Goal: Information Seeking & Learning: Learn about a topic

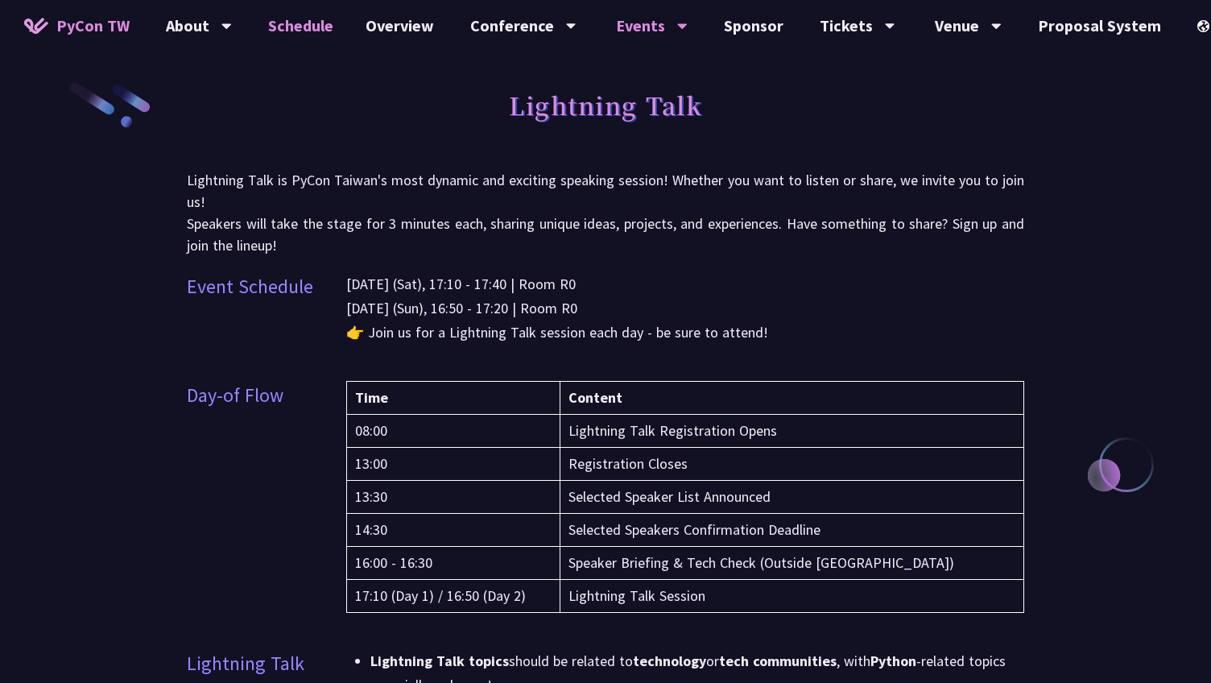
click at [314, 19] on link "Schedule" at bounding box center [300, 26] width 97 height 52
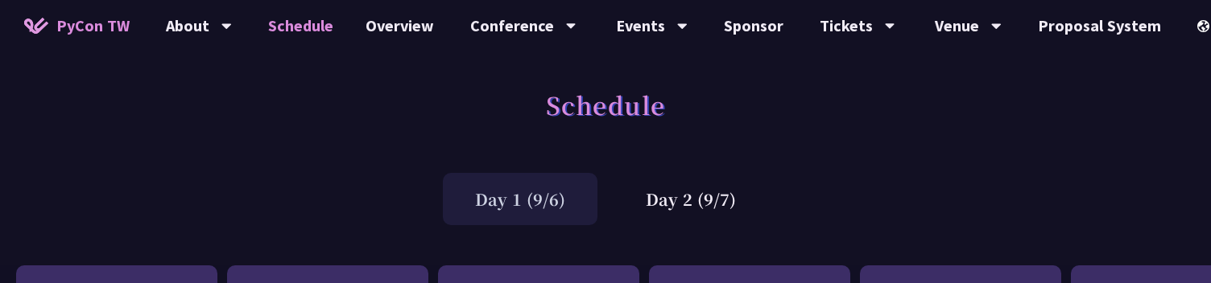
click at [1077, 211] on div "Day 1 (9/6) Day 2 (9/7)" at bounding box center [605, 199] width 1211 height 68
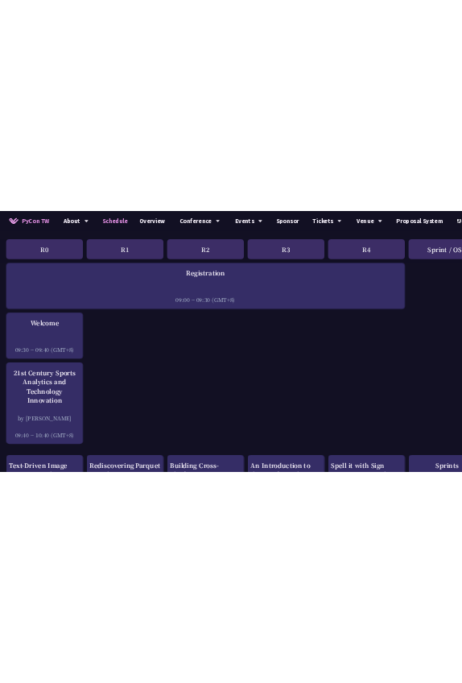
scroll to position [188, 0]
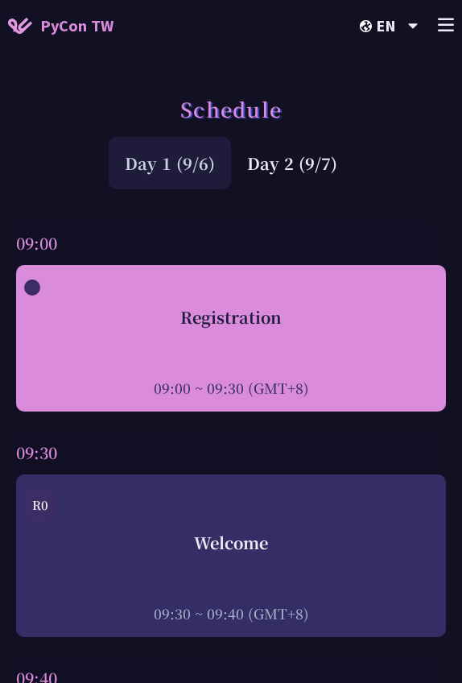
scroll to position [135, 0]
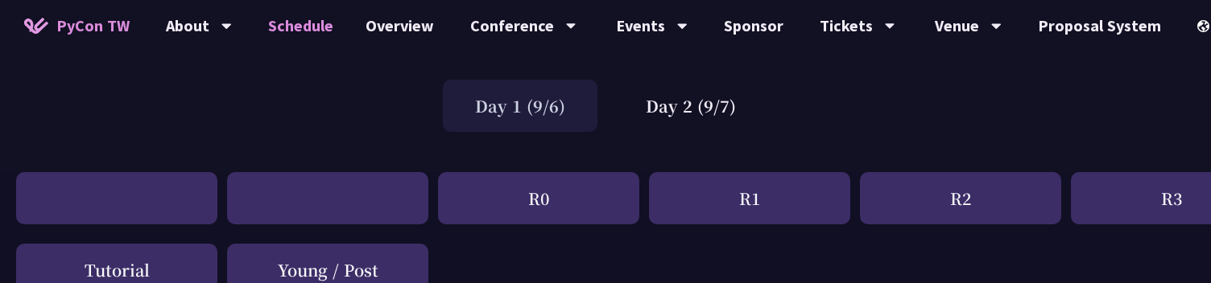
scroll to position [117, 0]
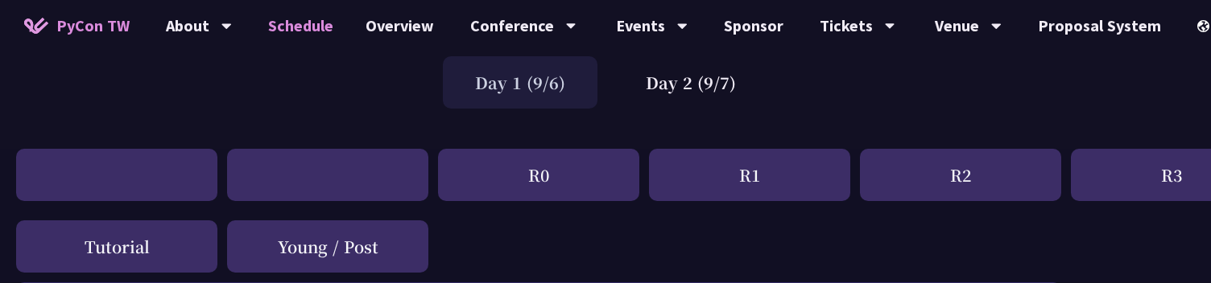
drag, startPoint x: 612, startPoint y: 581, endPoint x: 188, endPoint y: 158, distance: 598.9
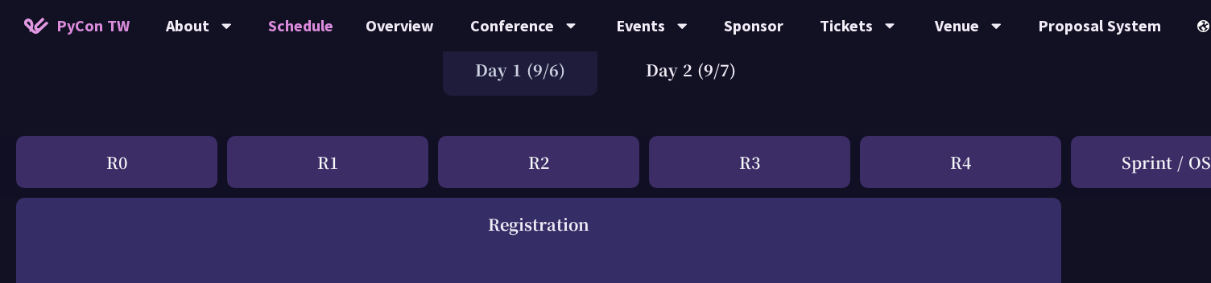
scroll to position [68, 0]
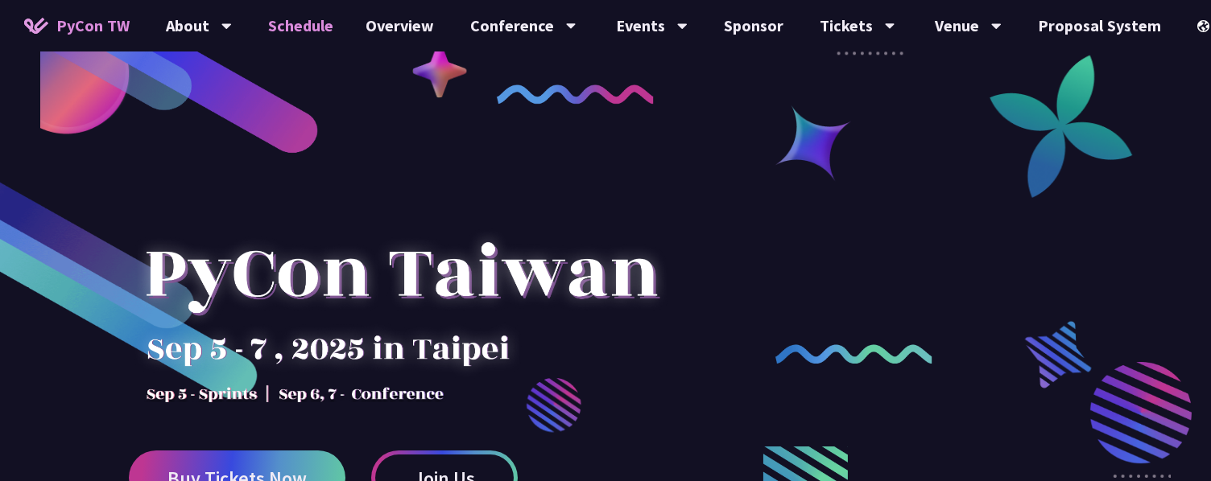
click at [311, 31] on link "Schedule" at bounding box center [300, 26] width 97 height 52
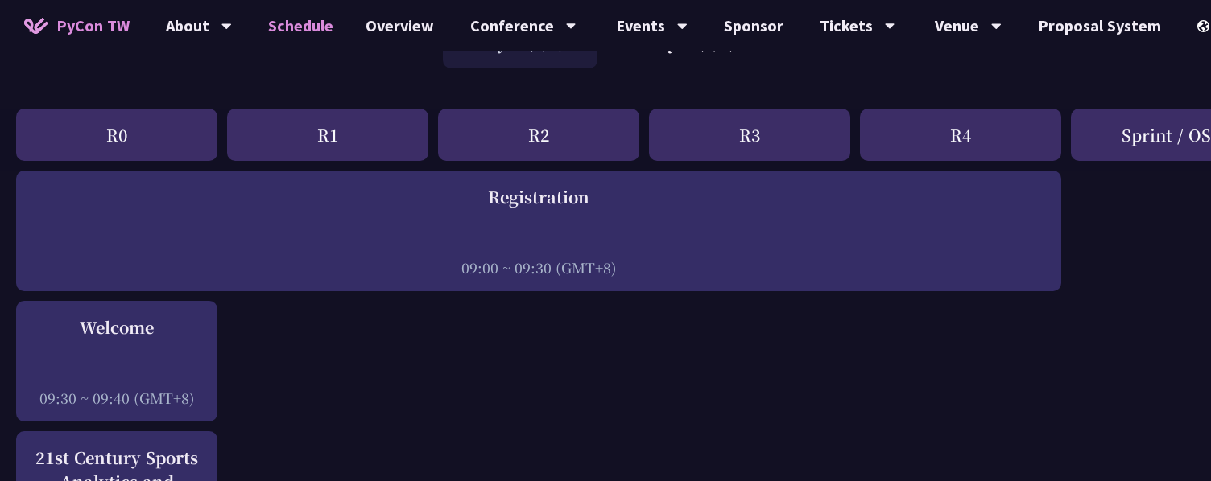
scroll to position [150, 0]
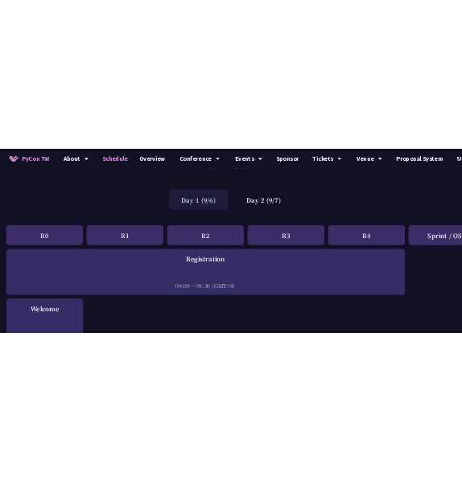
scroll to position [67, 0]
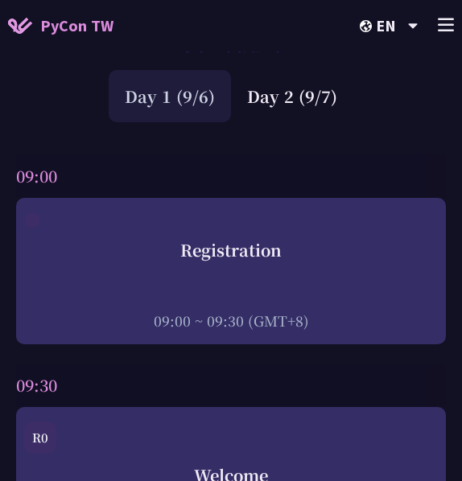
click at [39, 217] on div at bounding box center [32, 221] width 16 height 16
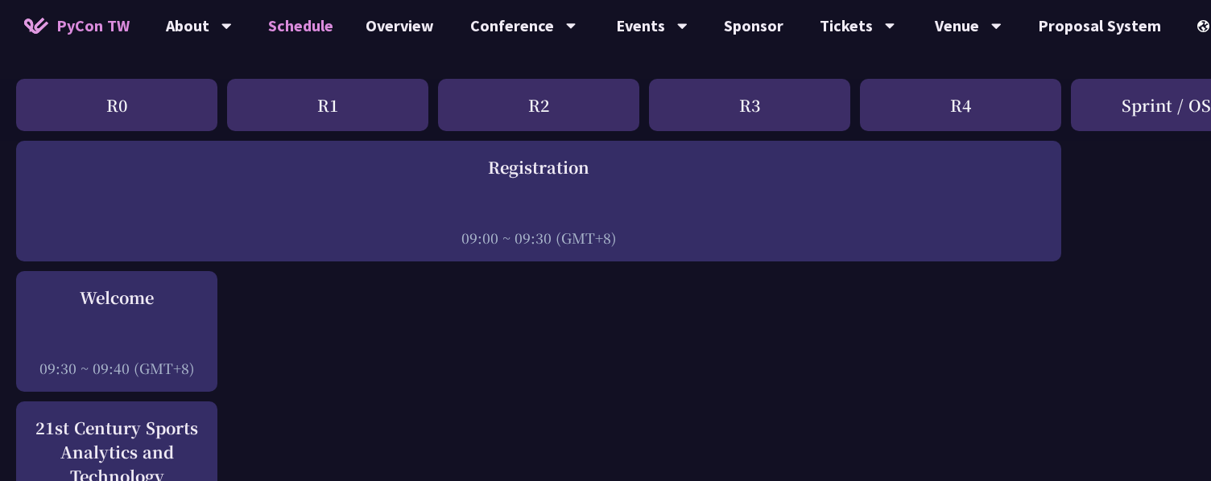
scroll to position [176, 0]
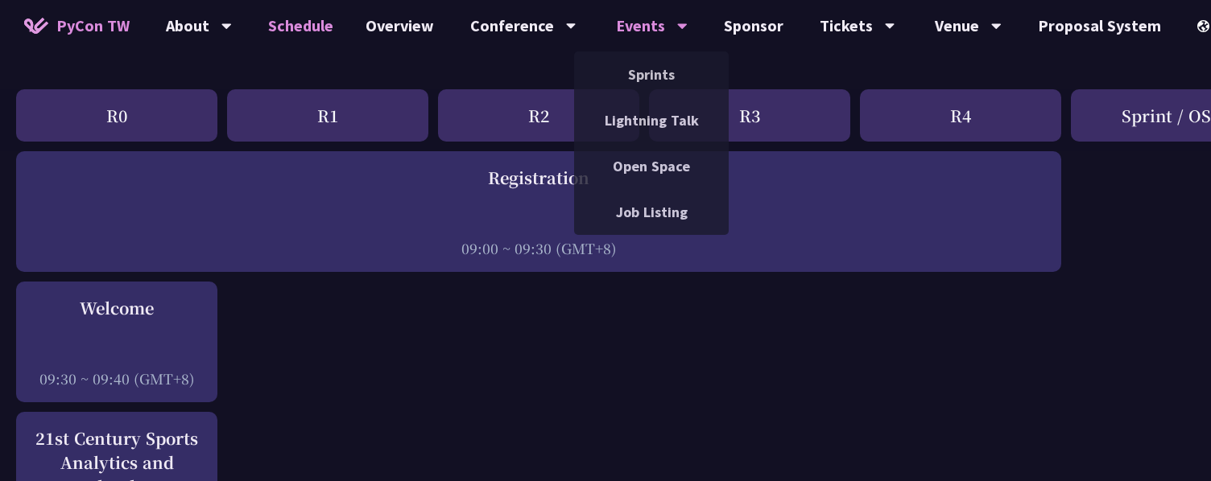
click at [461, 0] on div "Events Sprints Lightning Talk Open Space Job Listing" at bounding box center [652, 26] width 112 height 52
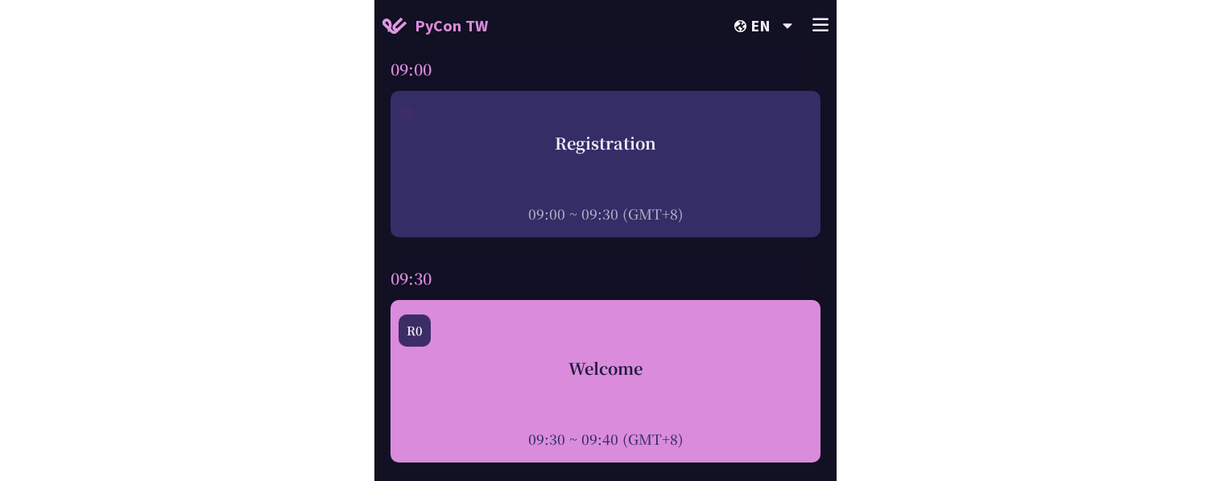
scroll to position [109, 0]
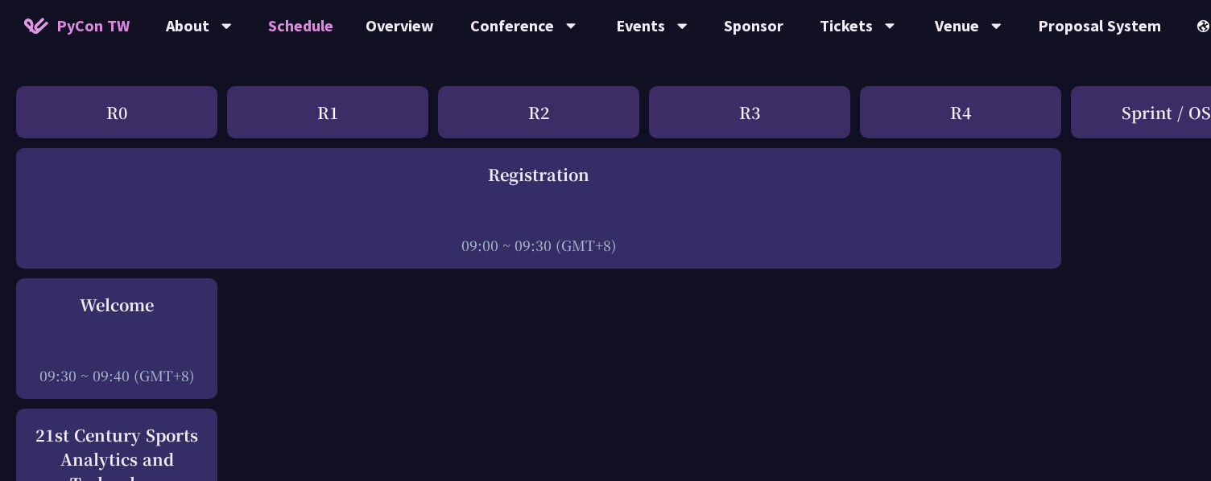
scroll to position [184, 0]
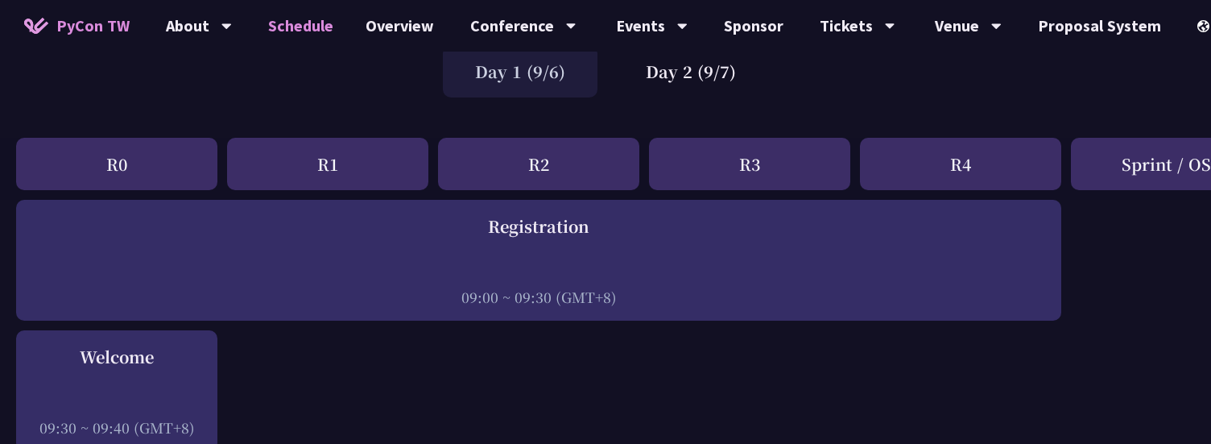
scroll to position [115, 0]
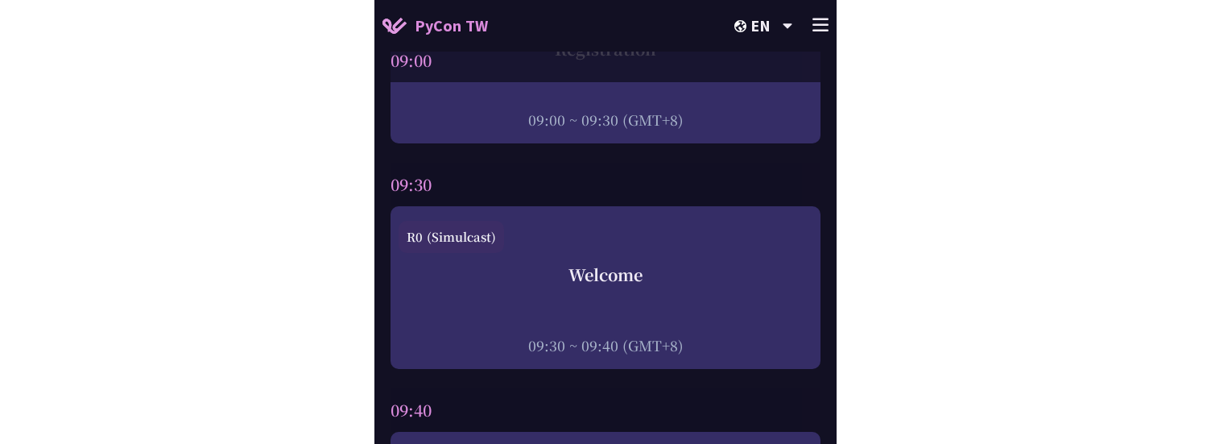
scroll to position [280, 0]
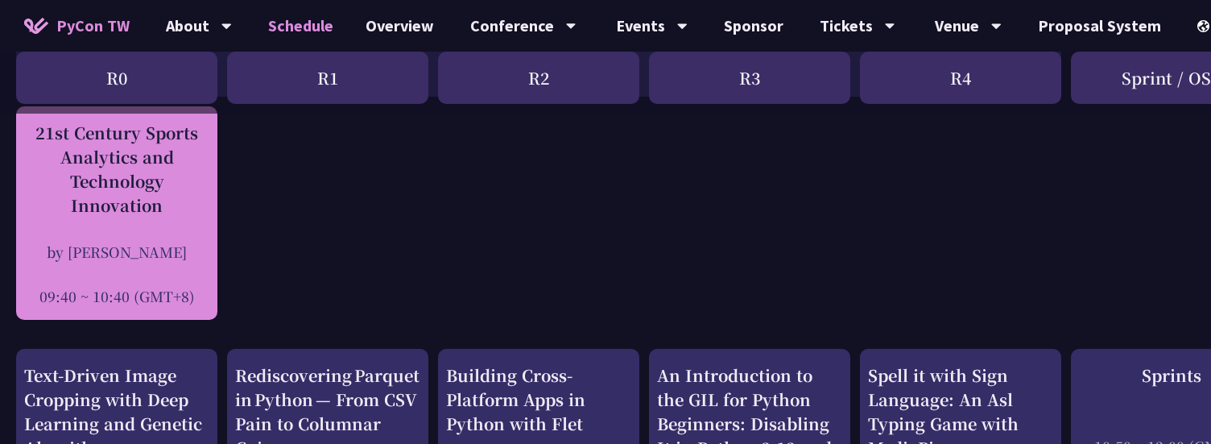
scroll to position [510, 0]
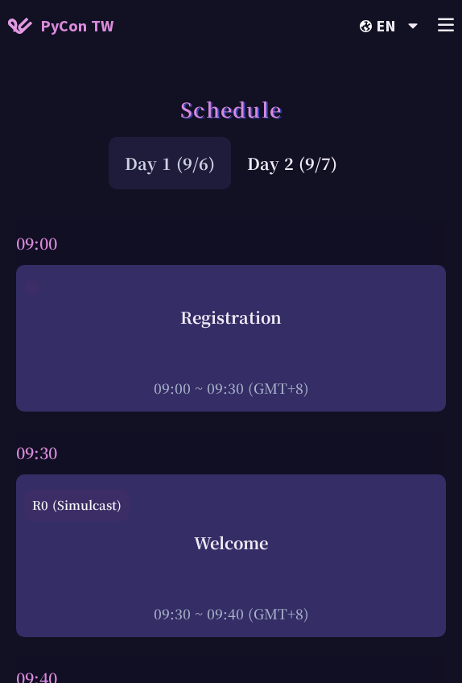
click at [72, 443] on div "R0 (Simulcast)" at bounding box center [76, 505] width 105 height 32
copy div "Simulcast"
